Goal: Find contact information: Find contact information

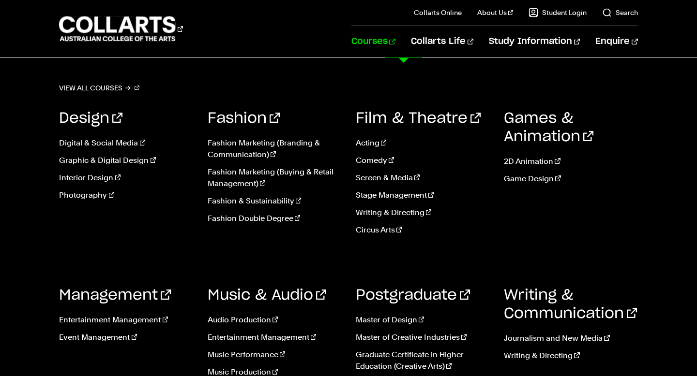
scroll to position [58, 0]
click at [135, 318] on link "Entertainment Management" at bounding box center [126, 320] width 134 height 12
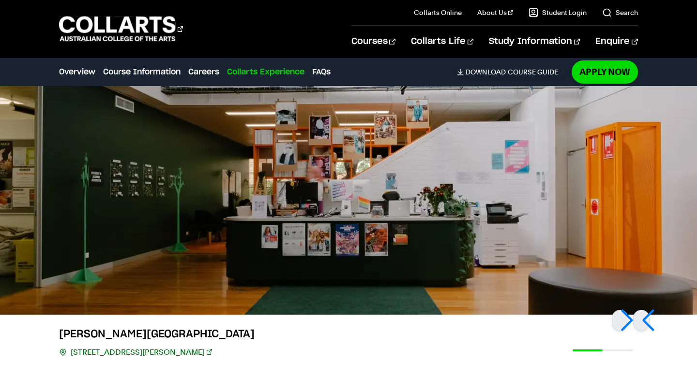
scroll to position [2715, 0]
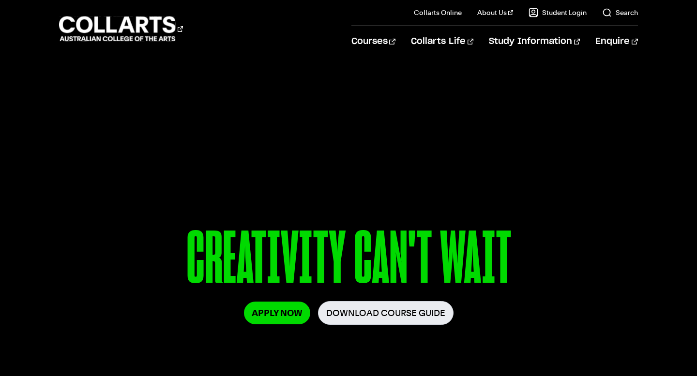
scroll to position [58, 0]
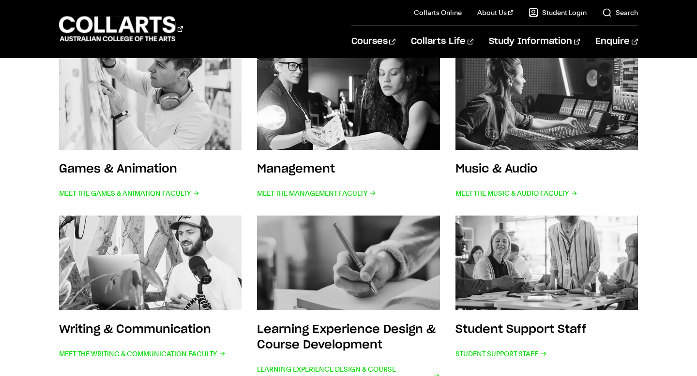
scroll to position [385, 0]
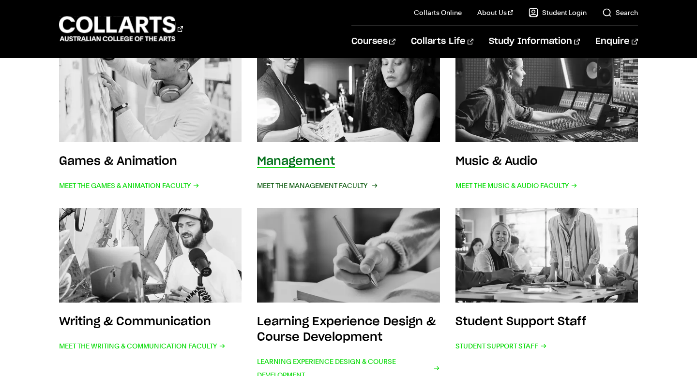
click at [289, 179] on span "Meet the Management Faculty" at bounding box center [316, 186] width 119 height 14
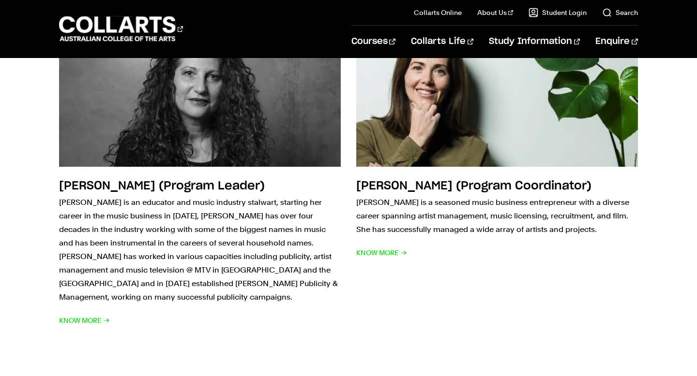
scroll to position [245, 0]
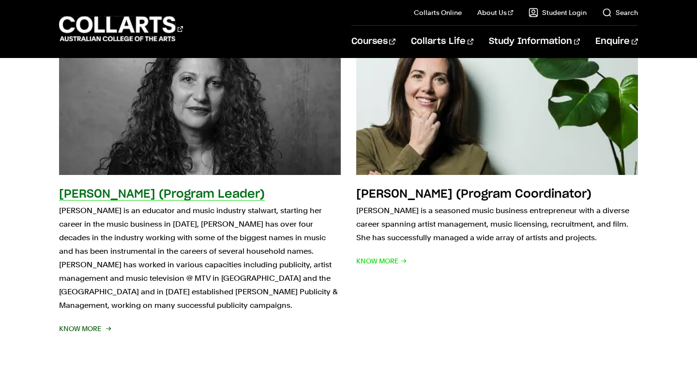
click at [233, 201] on div "[PERSON_NAME] (Program Leader) [PERSON_NAME] is an educator and music industry …" at bounding box center [200, 261] width 282 height 149
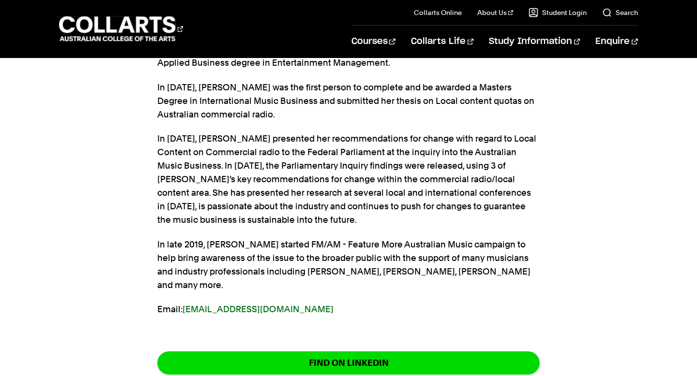
scroll to position [627, 0]
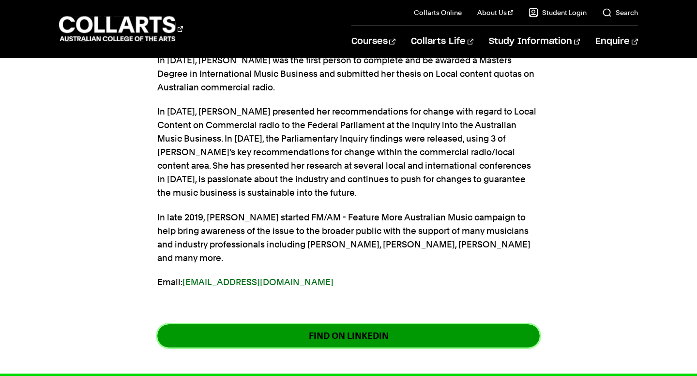
click at [506, 325] on link "FIND ON LINKEDIN" at bounding box center [348, 336] width 382 height 23
